Goal: Task Accomplishment & Management: Manage account settings

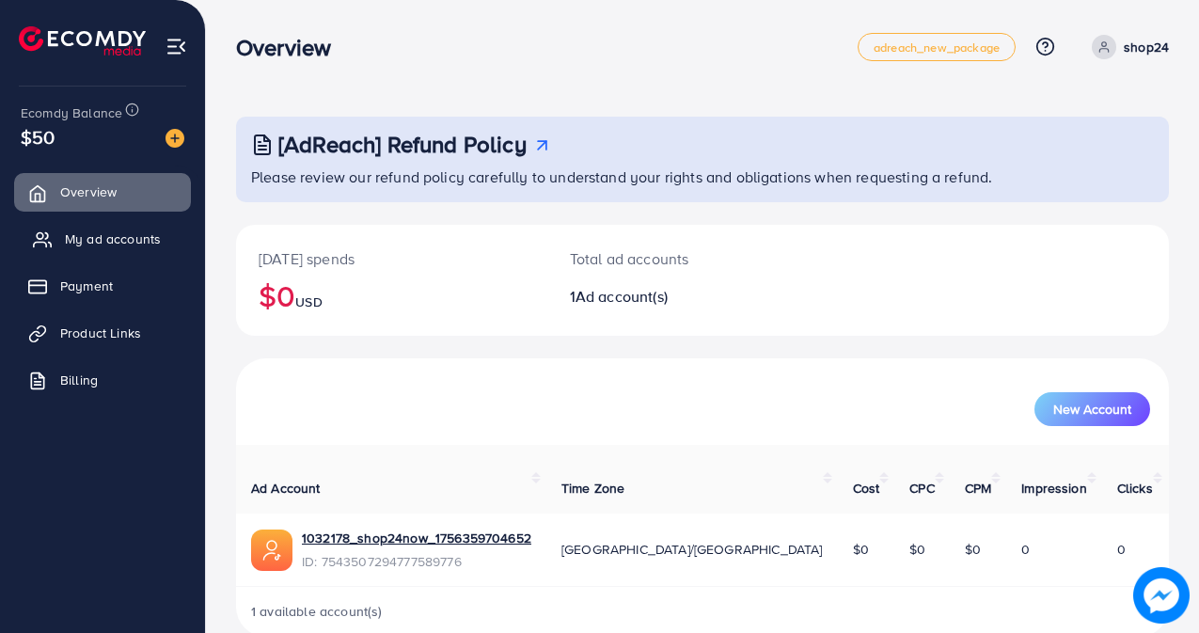
click at [97, 242] on span "My ad accounts" at bounding box center [113, 238] width 96 height 19
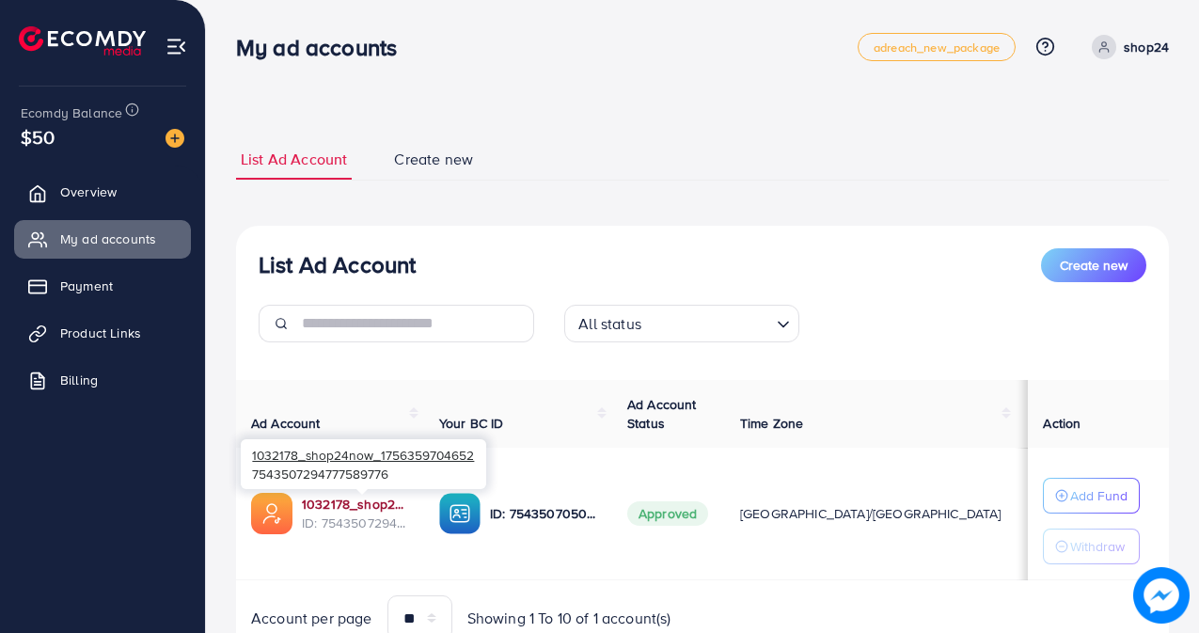
click at [334, 502] on link "1032178_shop24now_1756359704652" at bounding box center [355, 504] width 107 height 19
click at [87, 336] on span "Product Links" at bounding box center [105, 332] width 81 height 19
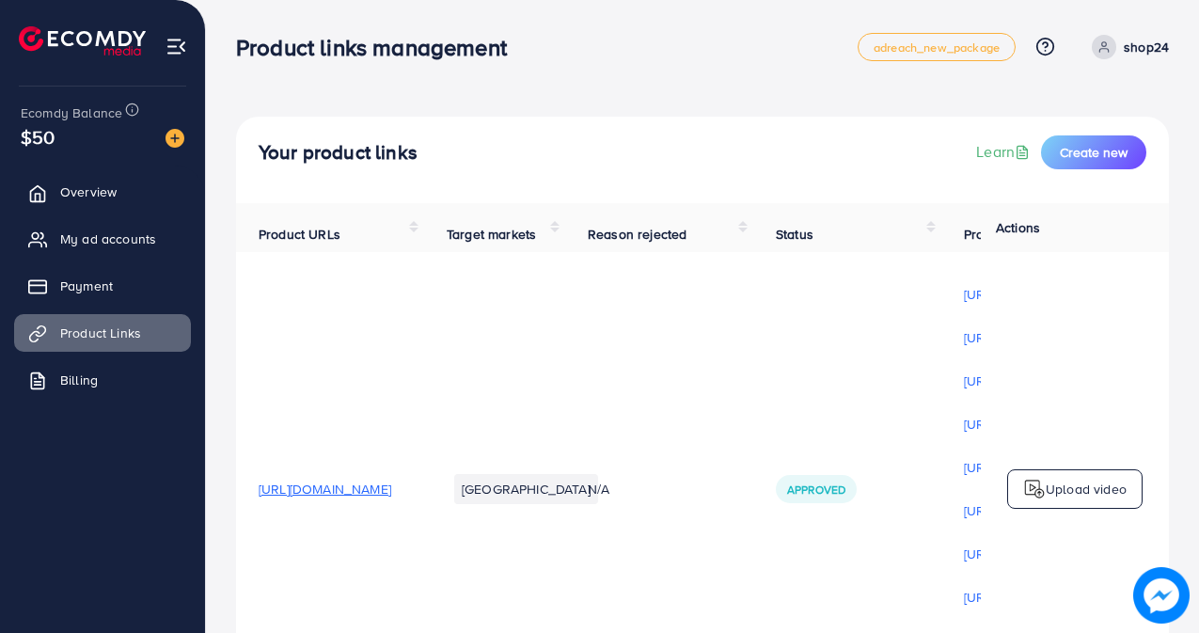
click at [372, 493] on span "https://shop24now.store/products/personalized-eye-necklace" at bounding box center [325, 488] width 133 height 19
